Goal: Task Accomplishment & Management: Complete application form

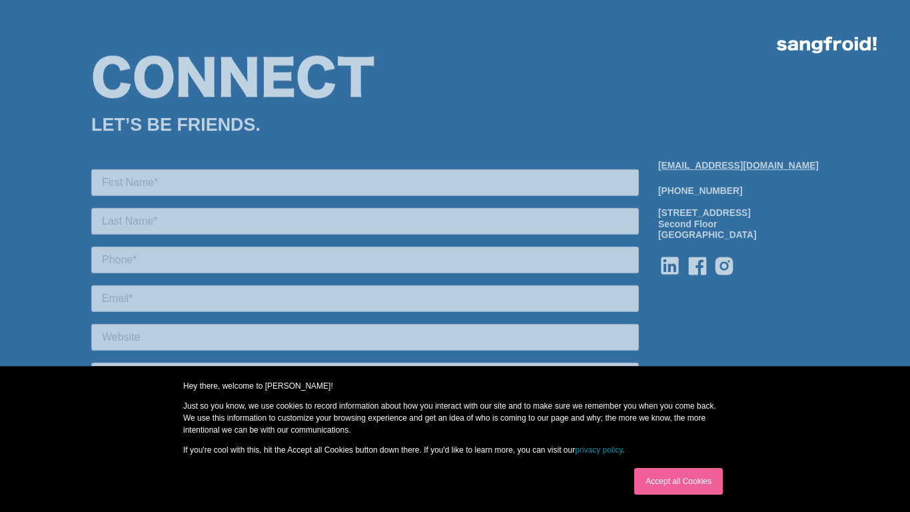
scroll to position [15, 0]
click at [678, 481] on link "Accept all Cookies" at bounding box center [678, 481] width 89 height 27
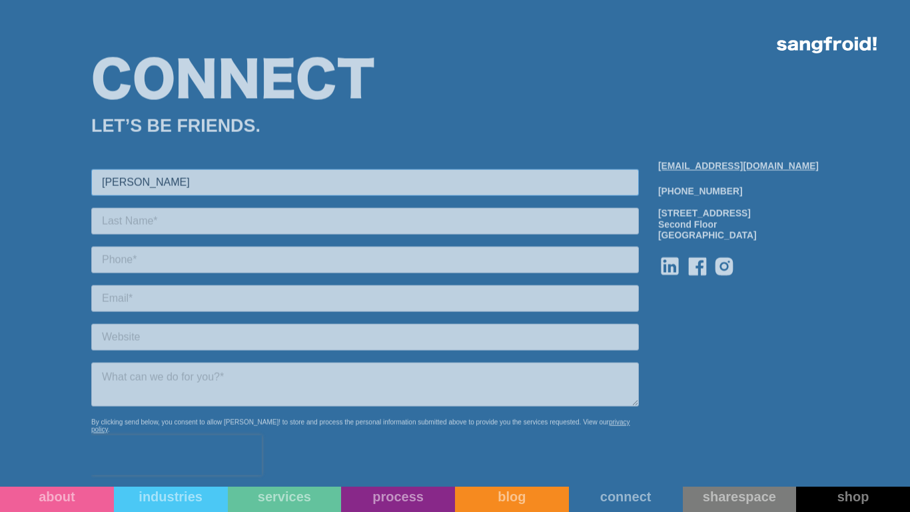
type input "Brenda Cruz"
type input "9093130741"
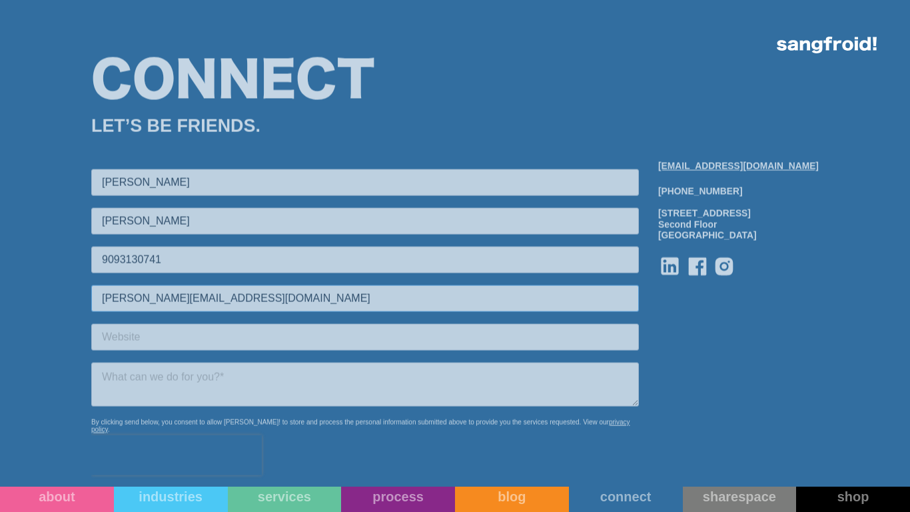
type input "b.cruz@virtualhelppartner.com"
type input "Virtual Help Partner"
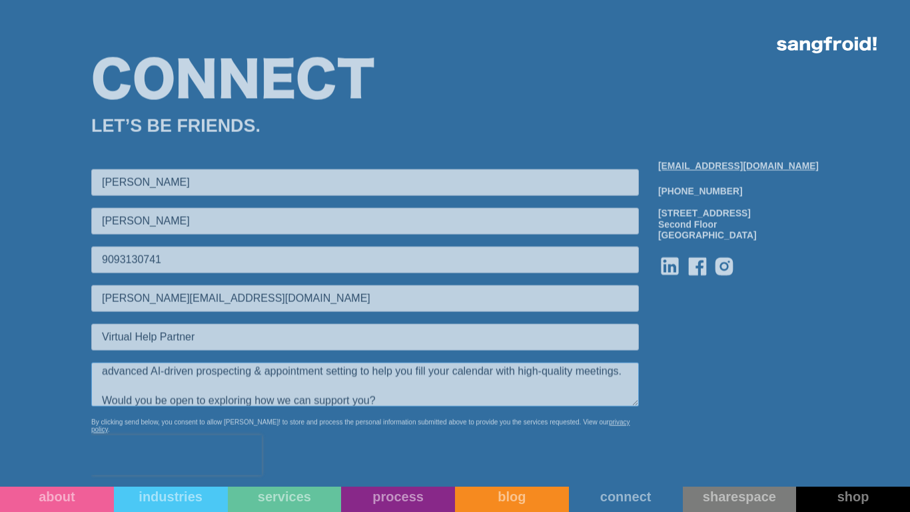
type textarea "Hi there, I tried emailing you, but it bounced for some reason... so I’m reachi…"
click at [123, 501] on div "industries" at bounding box center [171, 496] width 114 height 16
